Goal: Task Accomplishment & Management: Manage account settings

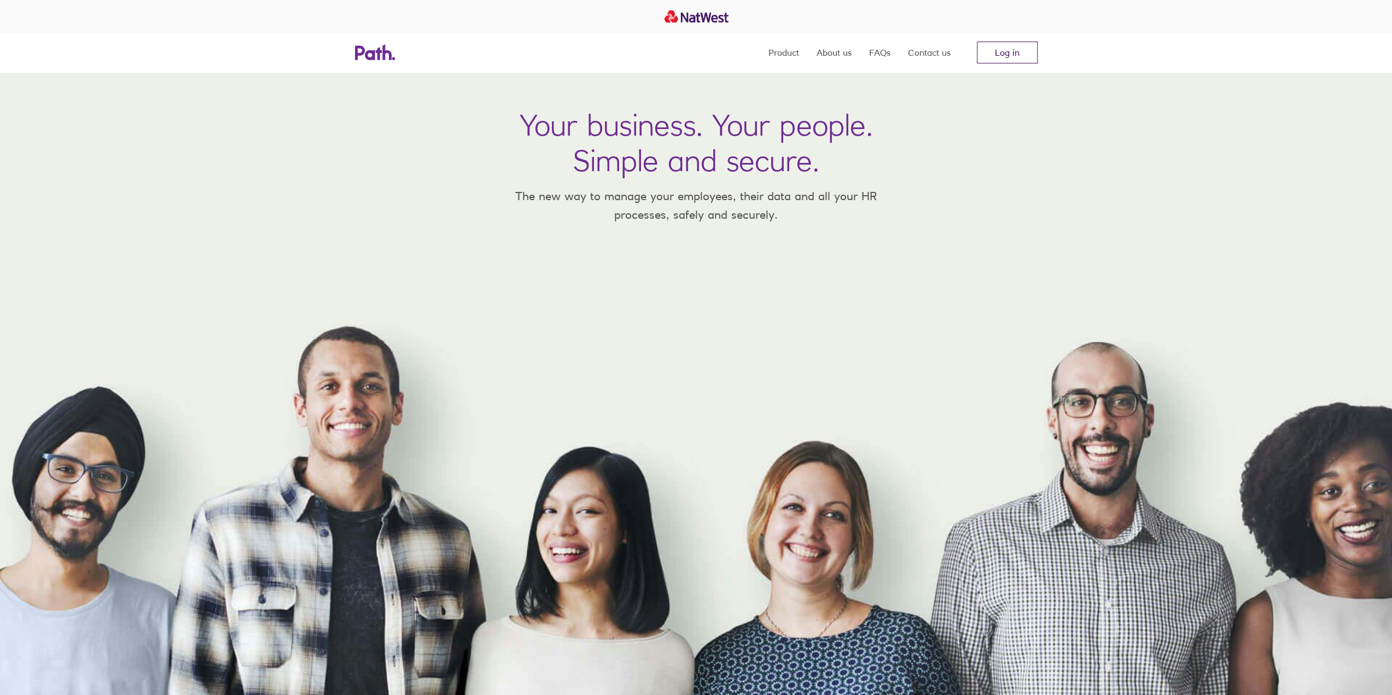
click at [1029, 44] on link "Log in" at bounding box center [1007, 53] width 61 height 22
